Goal: Task Accomplishment & Management: Manage account settings

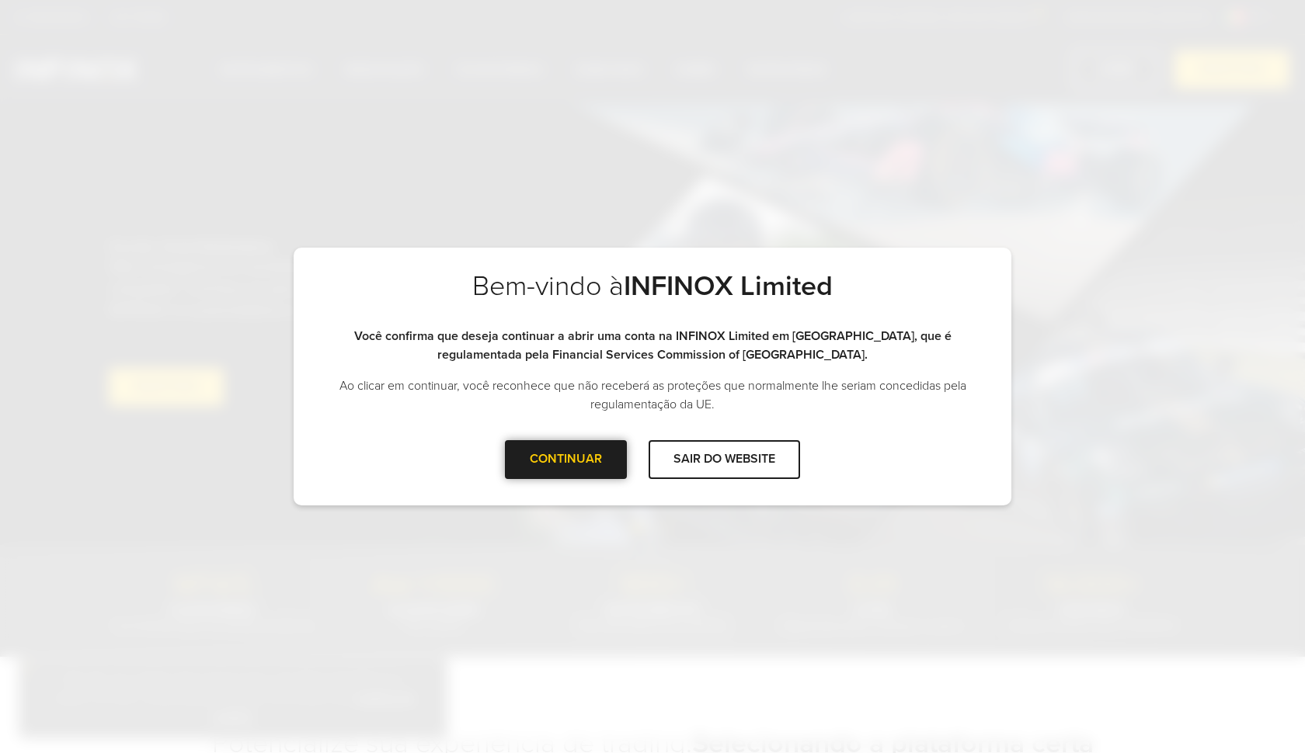
click at [566, 460] on div at bounding box center [566, 460] width 0 height 0
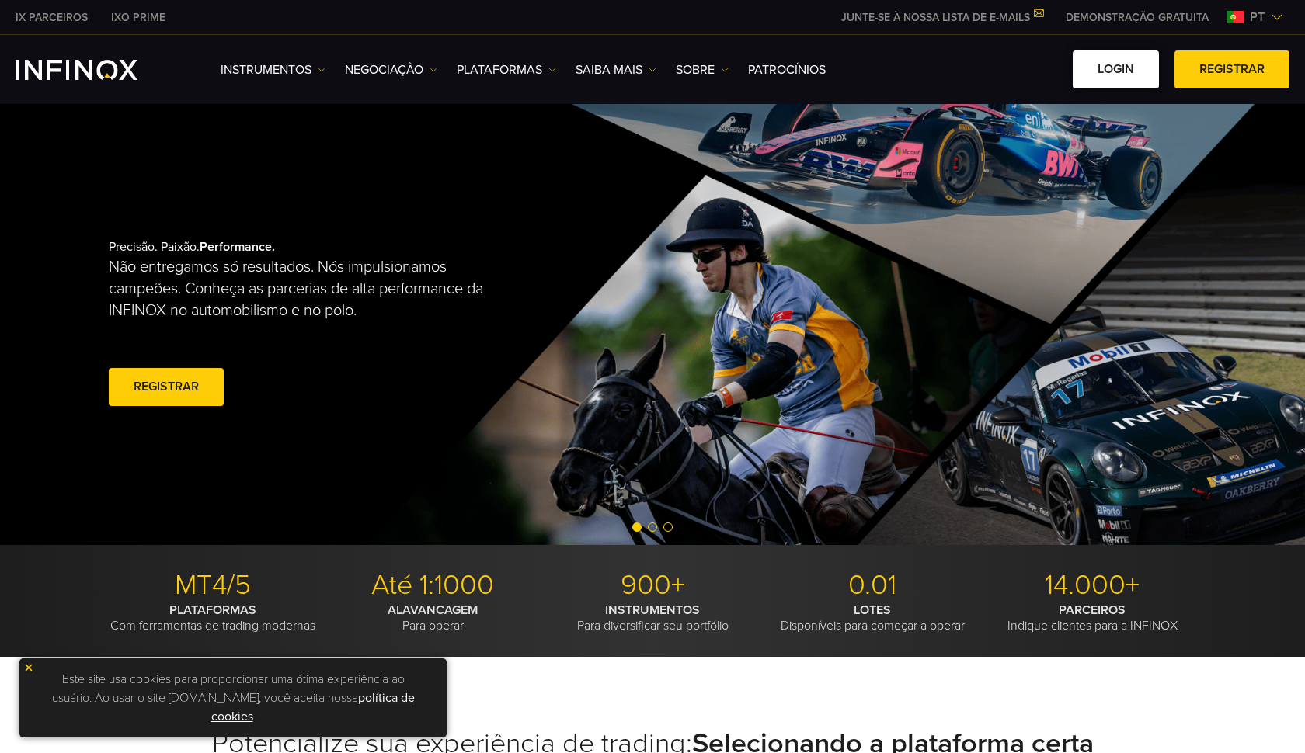
click at [1098, 78] on link "Login" at bounding box center [1115, 69] width 86 height 38
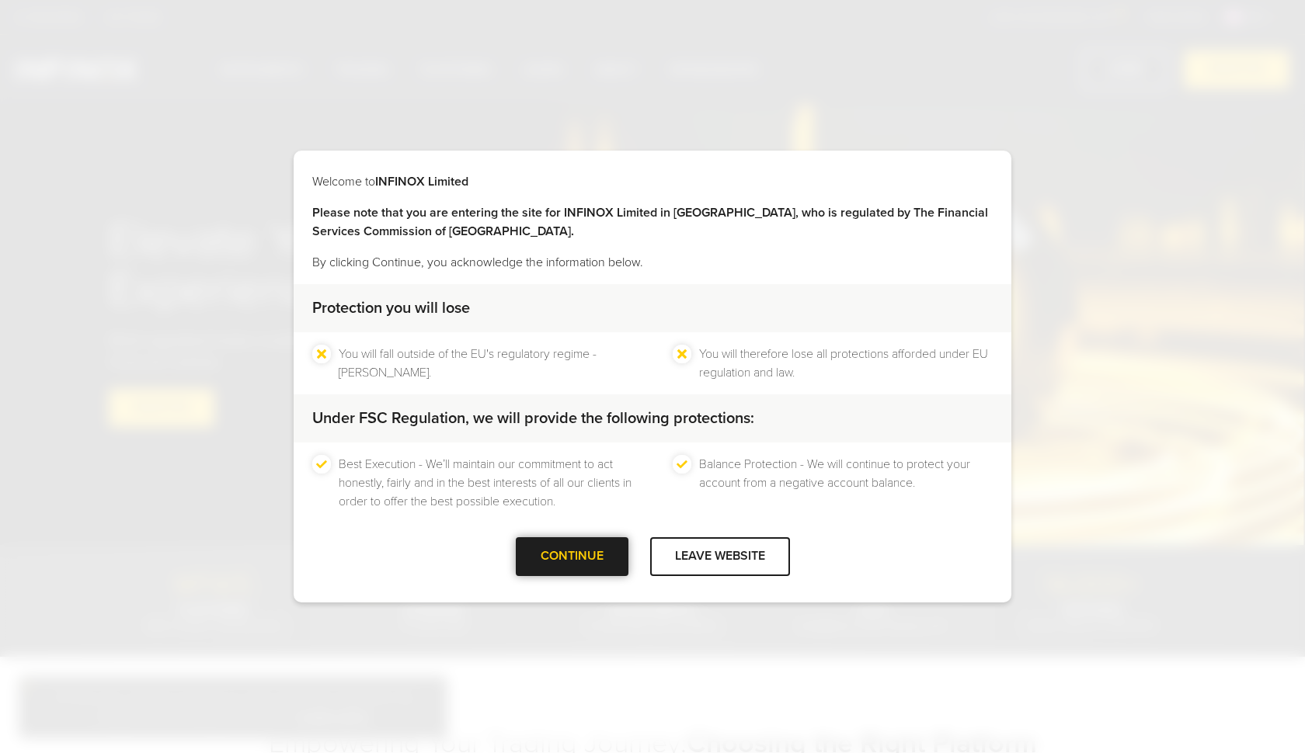
click at [579, 563] on div "CONTINUE" at bounding box center [572, 556] width 113 height 38
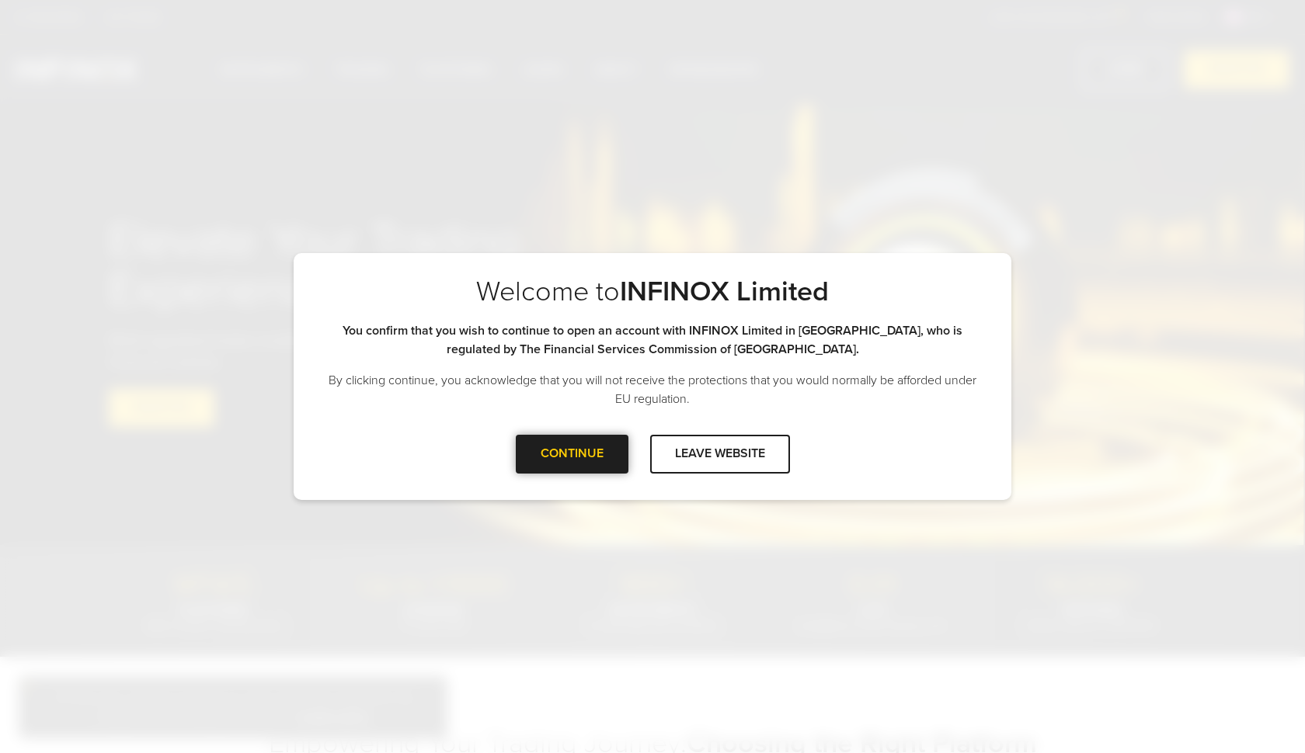
click at [572, 454] on div at bounding box center [572, 454] width 0 height 0
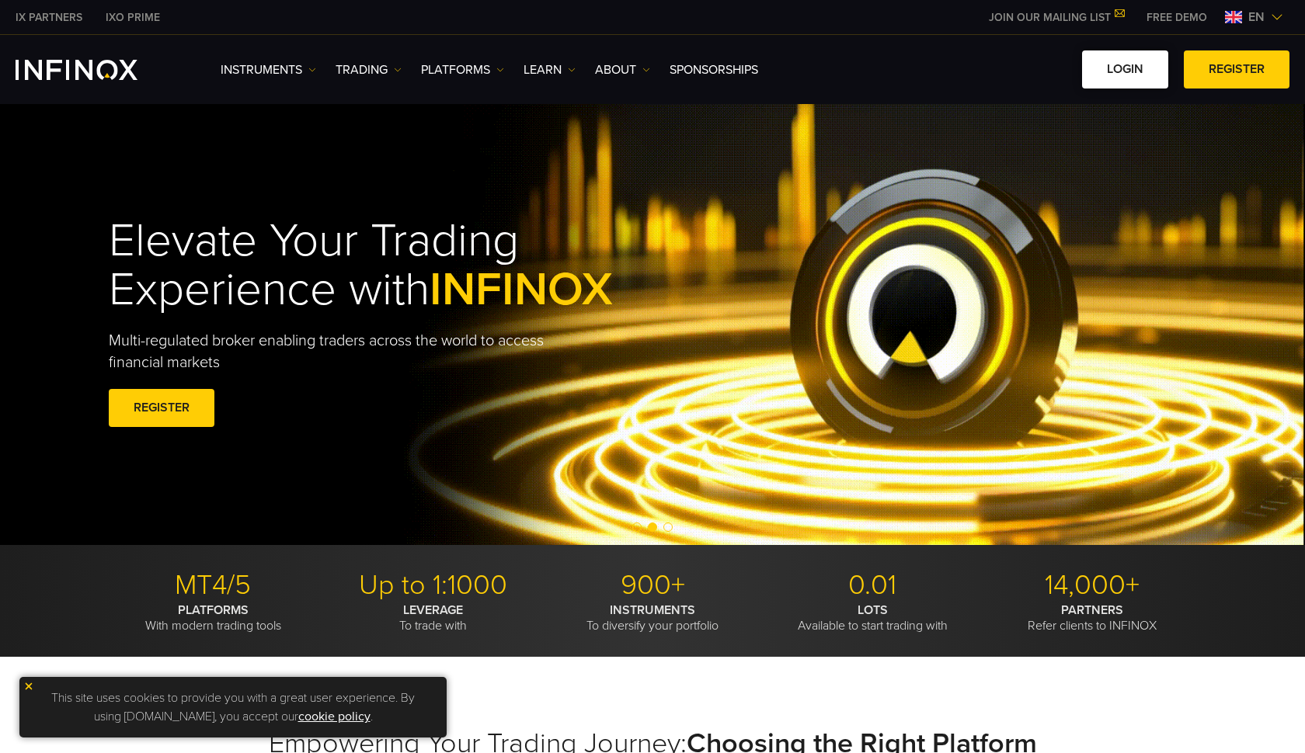
click at [1119, 82] on link "LOGIN" at bounding box center [1125, 69] width 86 height 38
